Goal: Transaction & Acquisition: Purchase product/service

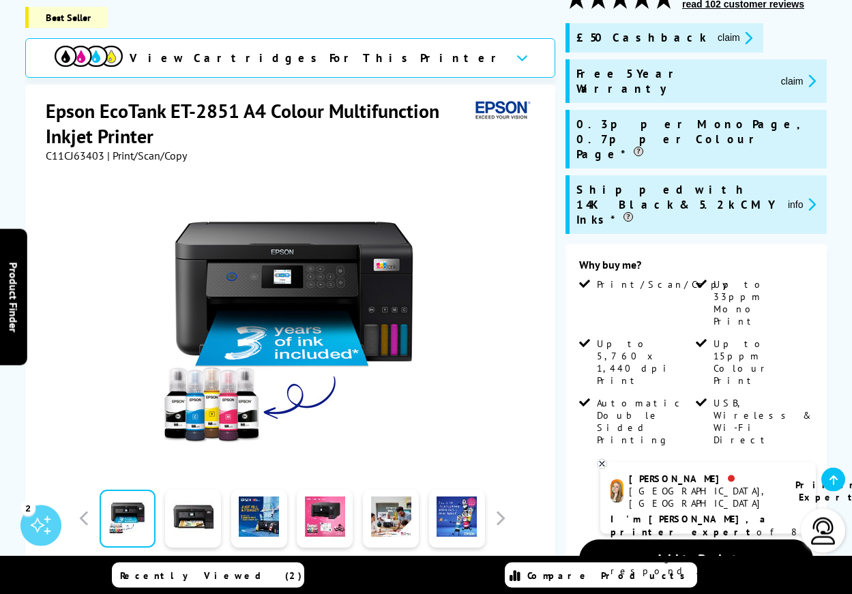
scroll to position [209, 0]
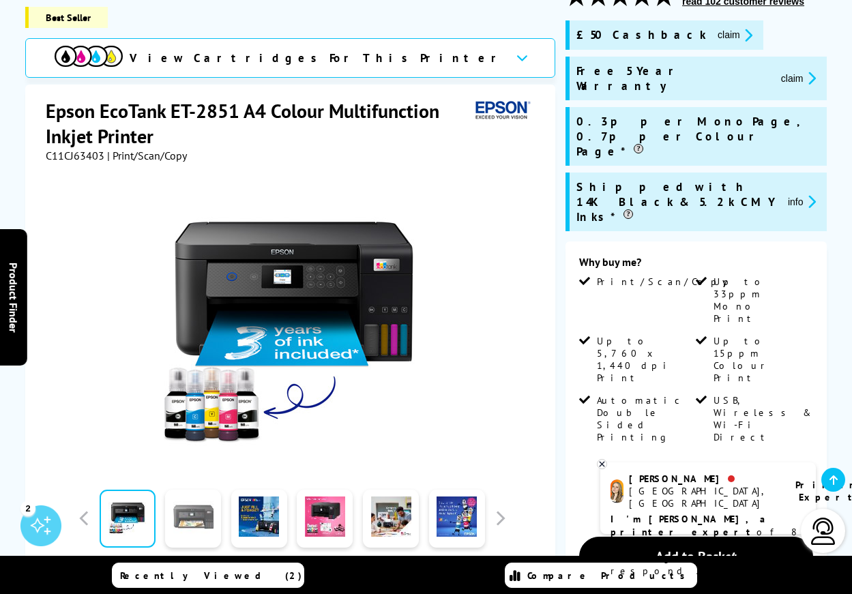
click at [191, 515] on link at bounding box center [193, 519] width 56 height 58
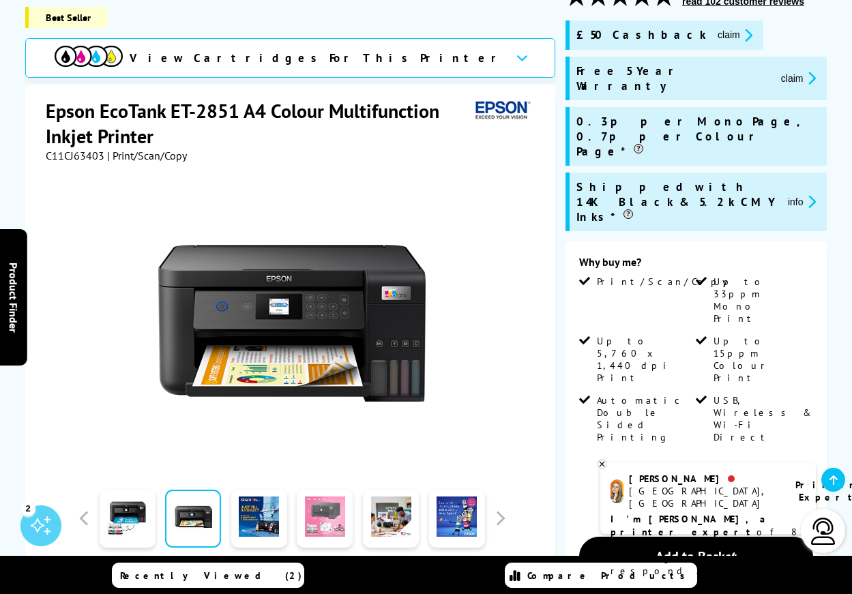
click at [317, 510] on link at bounding box center [325, 519] width 56 height 58
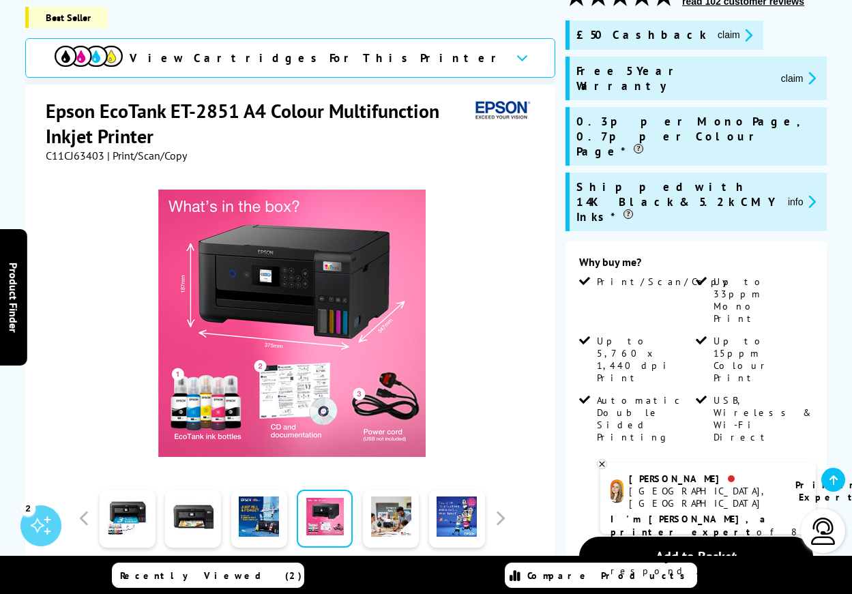
click at [740, 35] on icon "promo-description" at bounding box center [746, 35] width 12 height 14
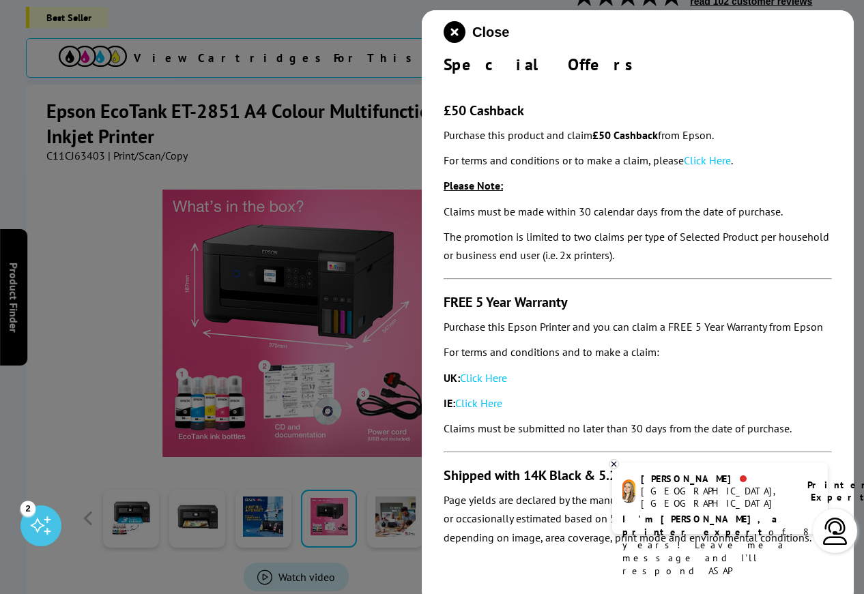
click at [613, 460] on icon at bounding box center [613, 464] width 9 height 10
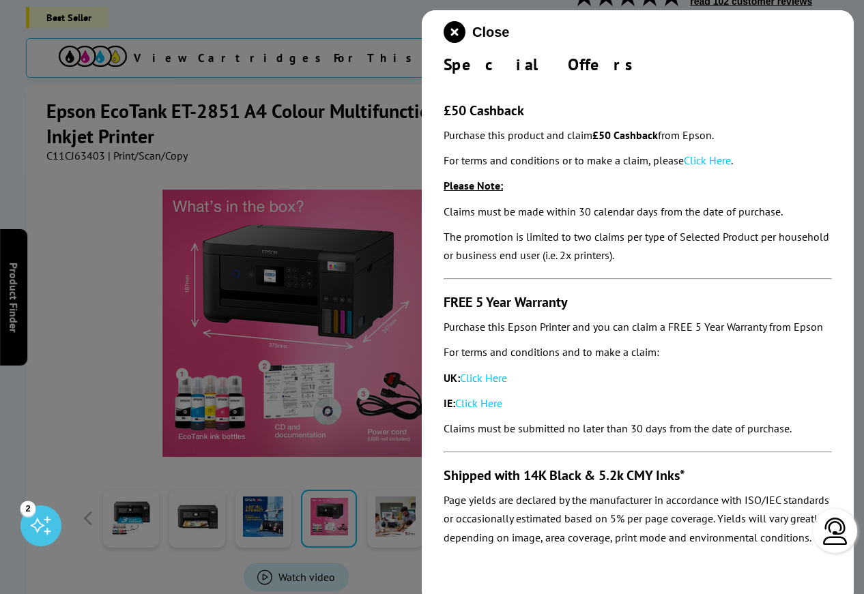
click at [702, 162] on link "Click Here" at bounding box center [707, 161] width 47 height 14
click at [454, 31] on icon "close modal" at bounding box center [455, 32] width 22 height 22
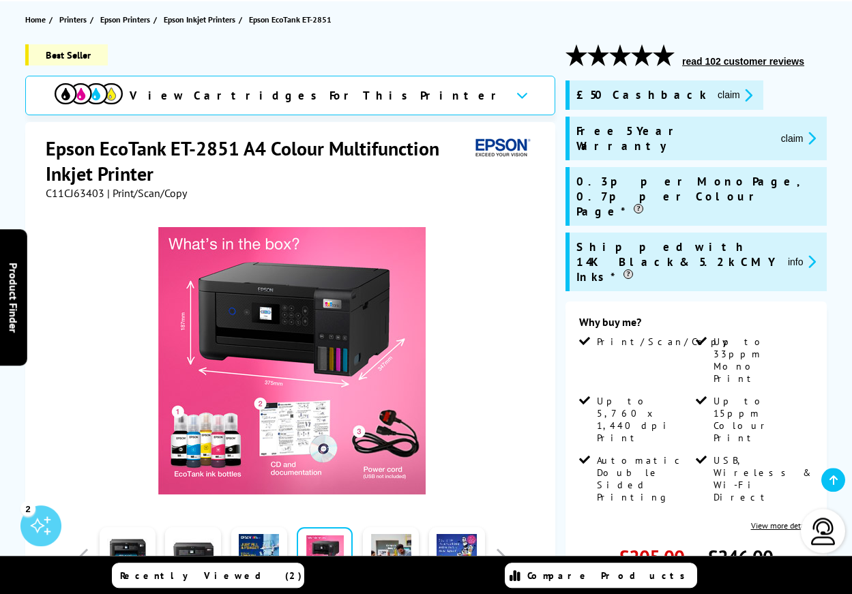
scroll to position [0, 0]
